Goal: Task Accomplishment & Management: Use online tool/utility

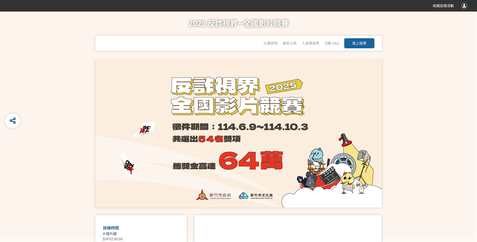
click at [361, 43] on span "馬上投票" at bounding box center [359, 43] width 14 height 4
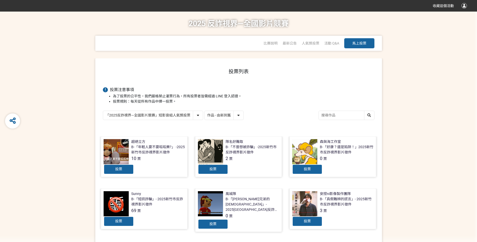
click at [341, 119] on input "search" at bounding box center [346, 115] width 55 height 9
type input "泛"
type input "反詐精靈"
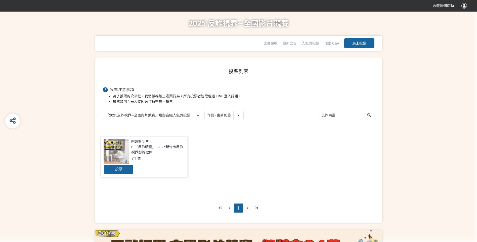
click at [120, 163] on div at bounding box center [116, 151] width 25 height 25
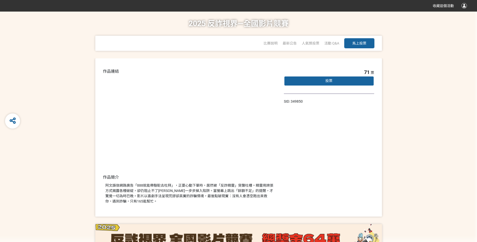
click at [339, 87] on div "71 票 投票" at bounding box center [329, 80] width 91 height 25
click at [339, 78] on div "投票" at bounding box center [329, 81] width 91 height 10
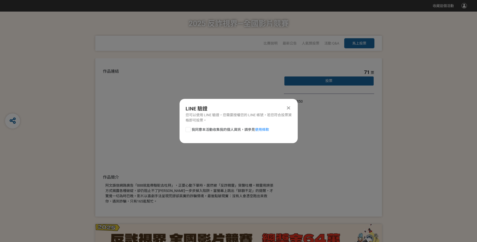
click at [189, 129] on div at bounding box center [188, 129] width 5 height 5
checkbox input "true"
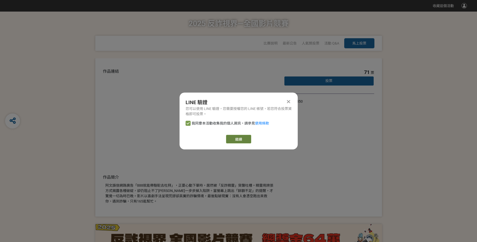
click at [239, 138] on link "繼續" at bounding box center [238, 139] width 25 height 9
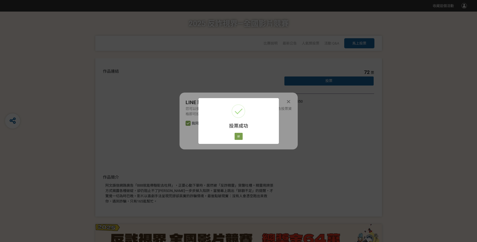
click at [237, 132] on div "投票成功 × 好 Cancel" at bounding box center [238, 121] width 80 height 46
click at [237, 136] on button "好" at bounding box center [239, 136] width 8 height 7
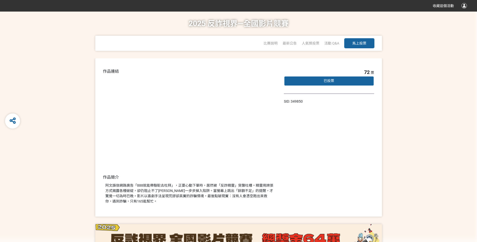
click at [297, 162] on div "72 票 已投票 SID: 349850" at bounding box center [329, 137] width 91 height 138
